Goal: Task Accomplishment & Management: Use online tool/utility

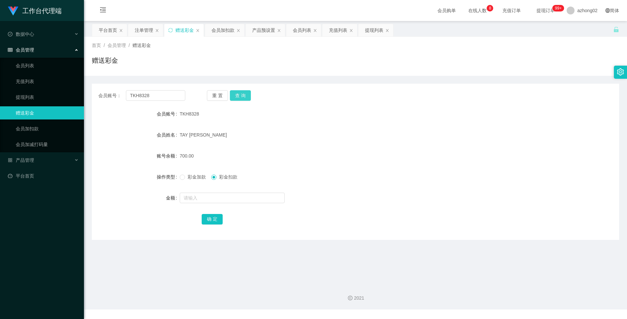
click at [244, 95] on button "查 询" at bounding box center [240, 95] width 21 height 10
click at [267, 33] on div "产品预设置" at bounding box center [263, 30] width 23 height 12
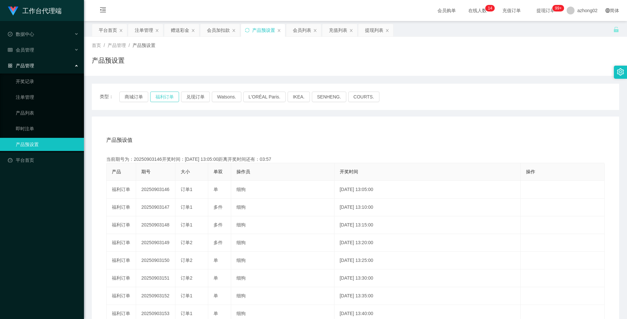
click at [160, 100] on button "福利订单" at bounding box center [164, 96] width 29 height 10
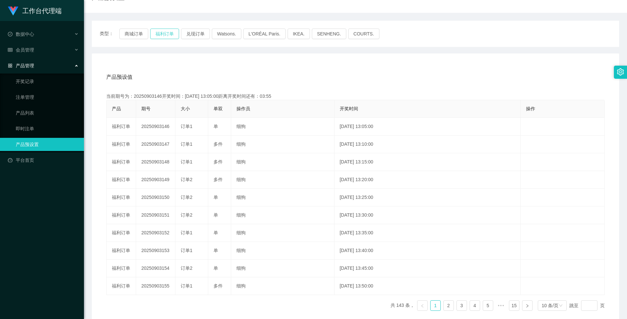
scroll to position [66, 0]
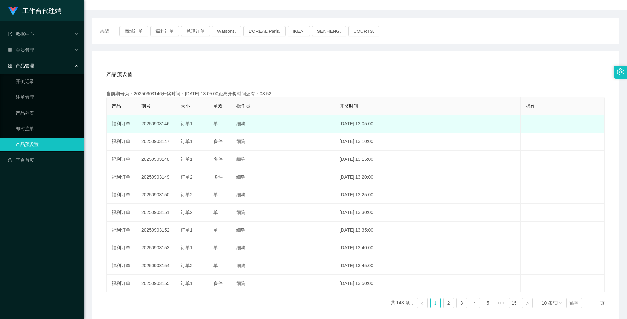
click at [160, 126] on td "20250903146" at bounding box center [155, 124] width 39 height 18
copy td "20250903146"
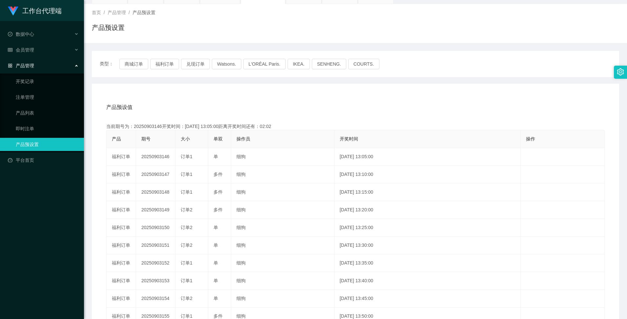
scroll to position [0, 0]
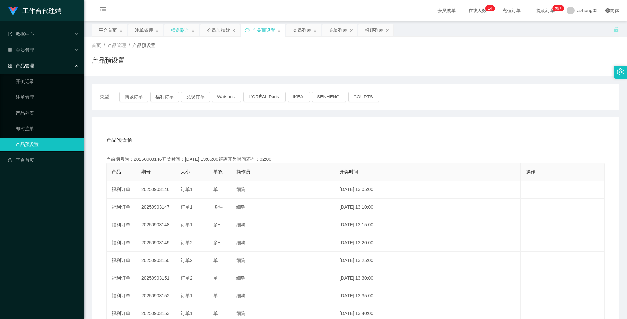
click at [180, 31] on div "赠送彩金" at bounding box center [180, 30] width 18 height 12
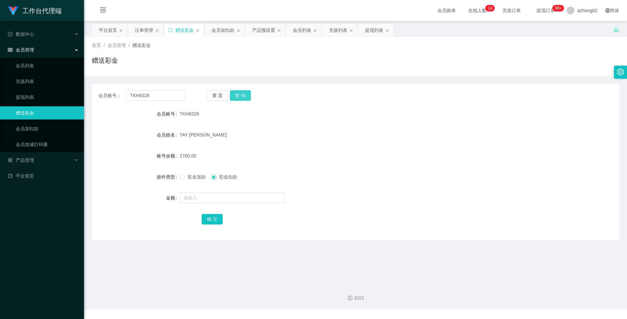
click at [243, 94] on button "查 询" at bounding box center [240, 95] width 21 height 10
click at [238, 93] on button "查 询" at bounding box center [240, 95] width 21 height 10
click at [189, 198] on input "text" at bounding box center [232, 197] width 105 height 10
type input "2000."
click at [208, 217] on button "确 定" at bounding box center [212, 219] width 21 height 10
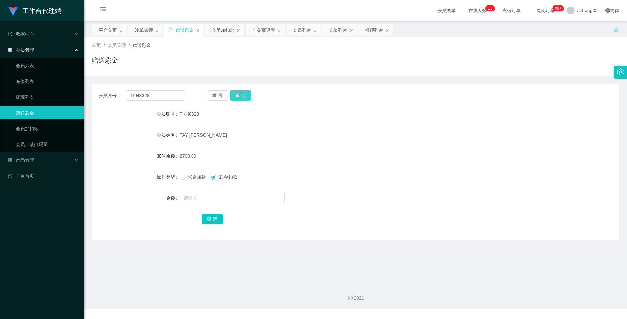
click at [243, 90] on button "查 询" at bounding box center [240, 95] width 21 height 10
click at [239, 93] on button "查 询" at bounding box center [240, 95] width 21 height 10
